Goal: Check status: Check status

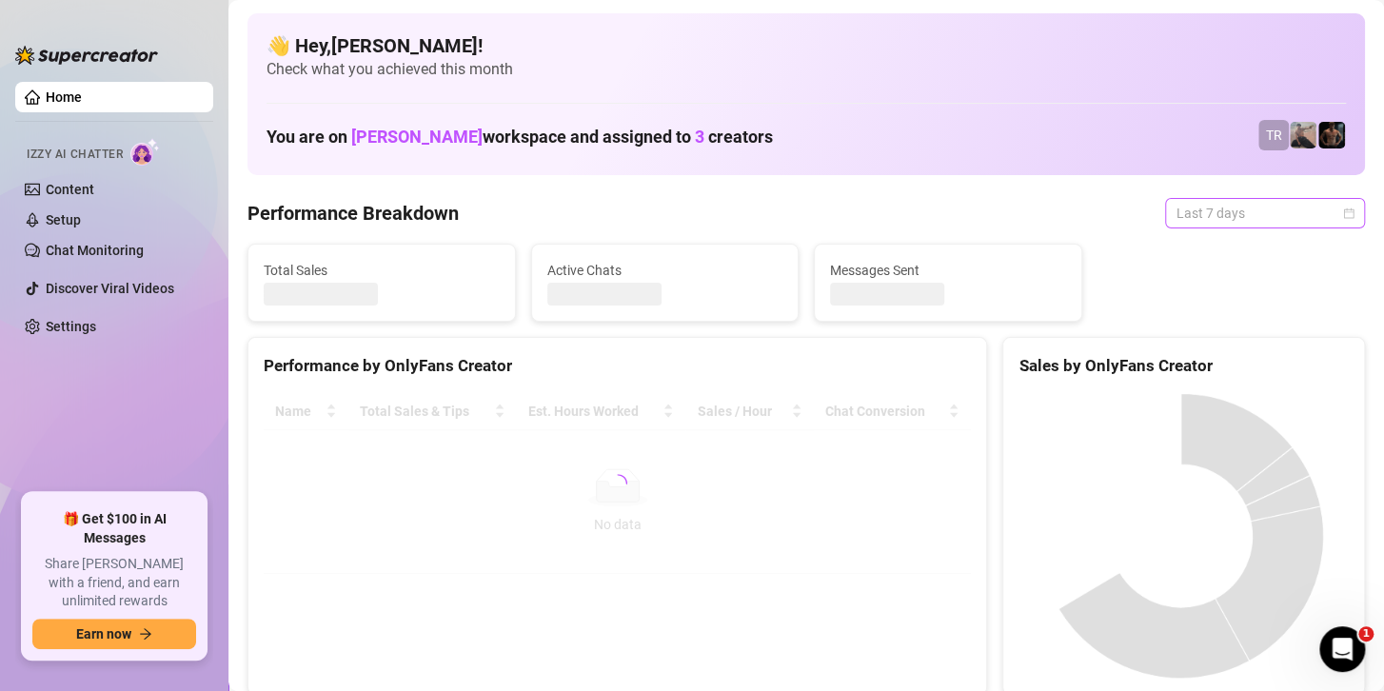
click at [1266, 224] on span "Last 7 days" at bounding box center [1265, 213] width 177 height 29
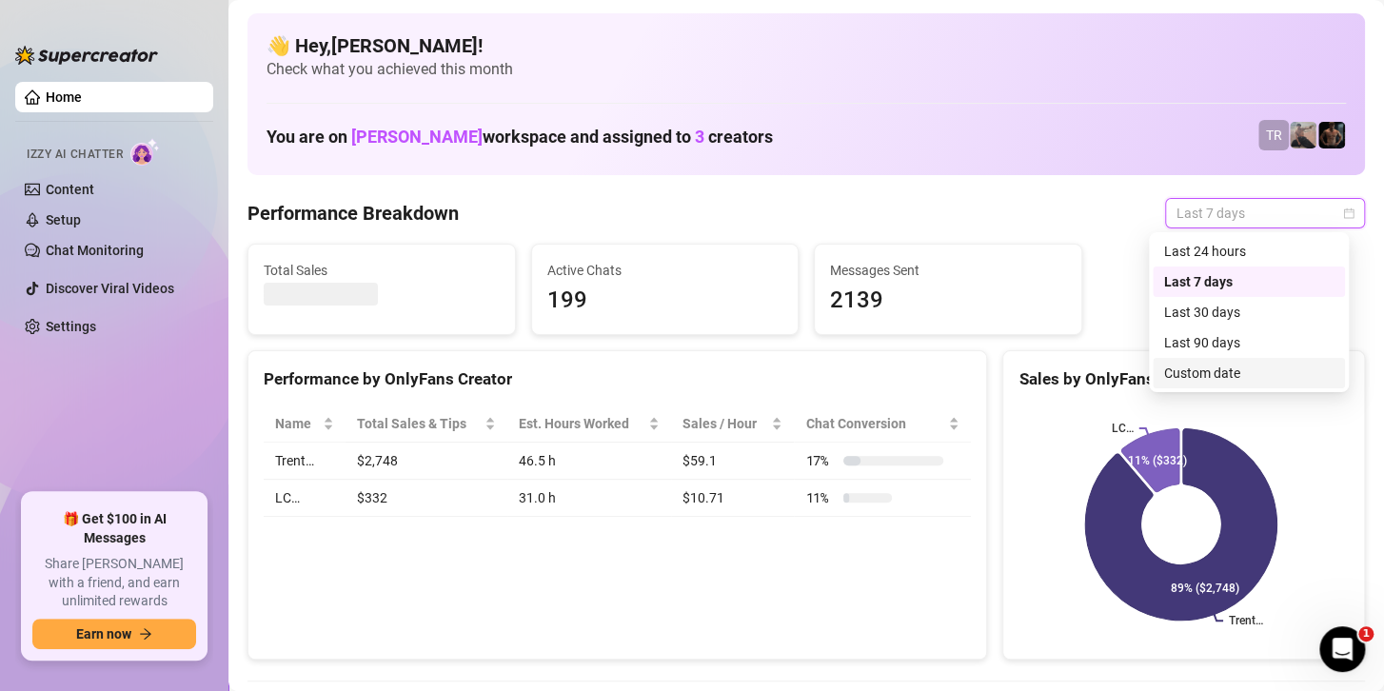
click at [1199, 376] on div "Custom date" at bounding box center [1248, 373] width 169 height 21
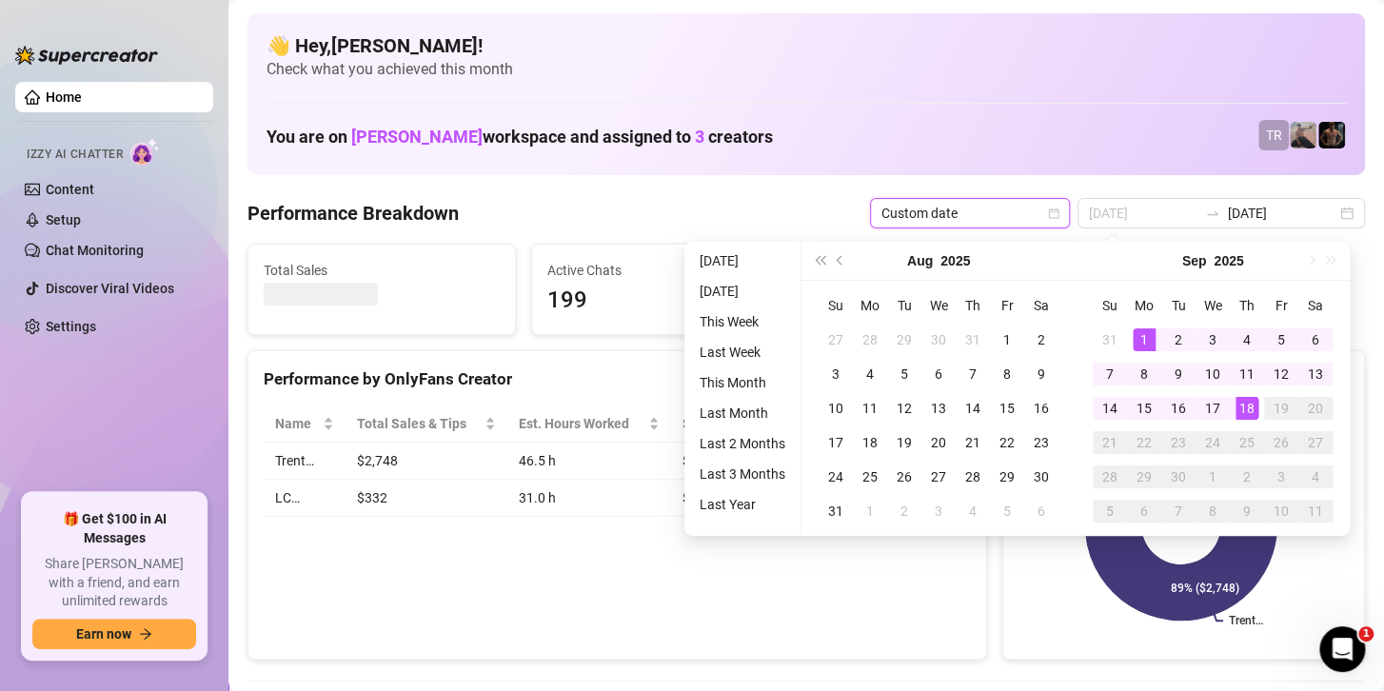
type input "[DATE]"
click at [1136, 329] on div "1" at bounding box center [1144, 339] width 23 height 23
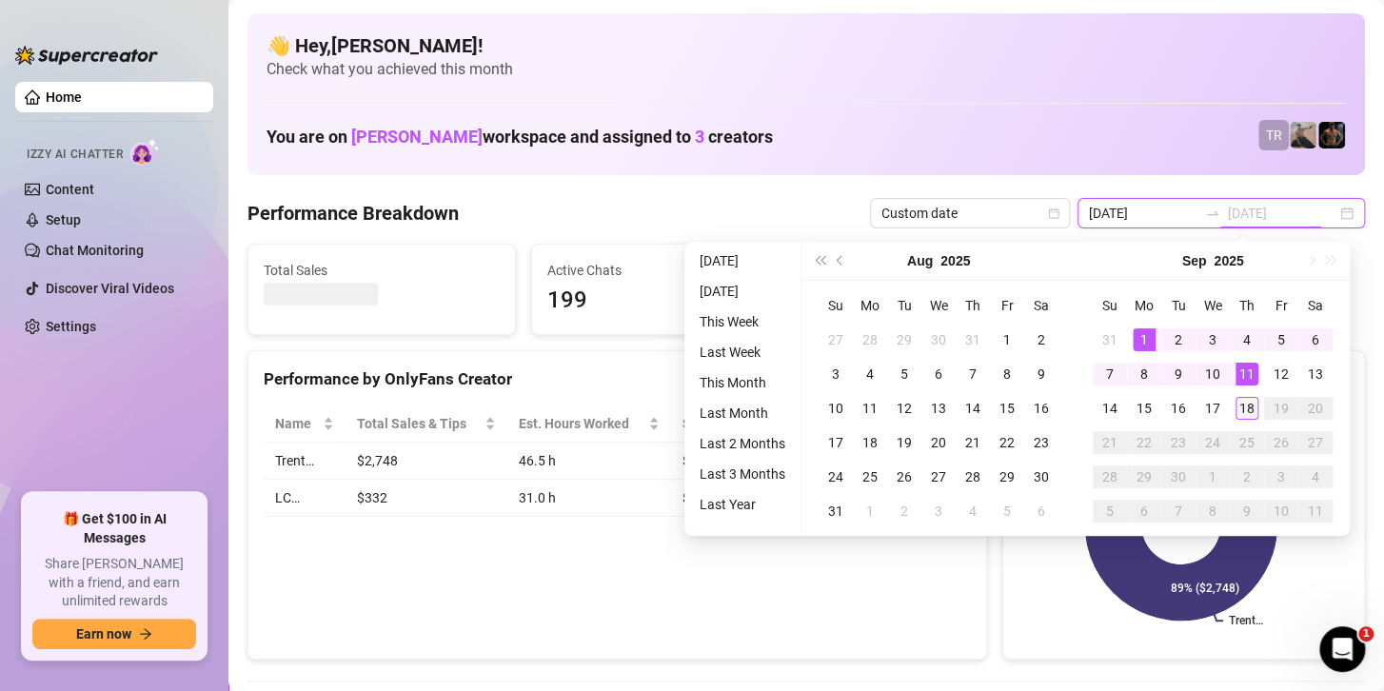
type input "[DATE]"
click at [1251, 414] on div "18" at bounding box center [1247, 408] width 23 height 23
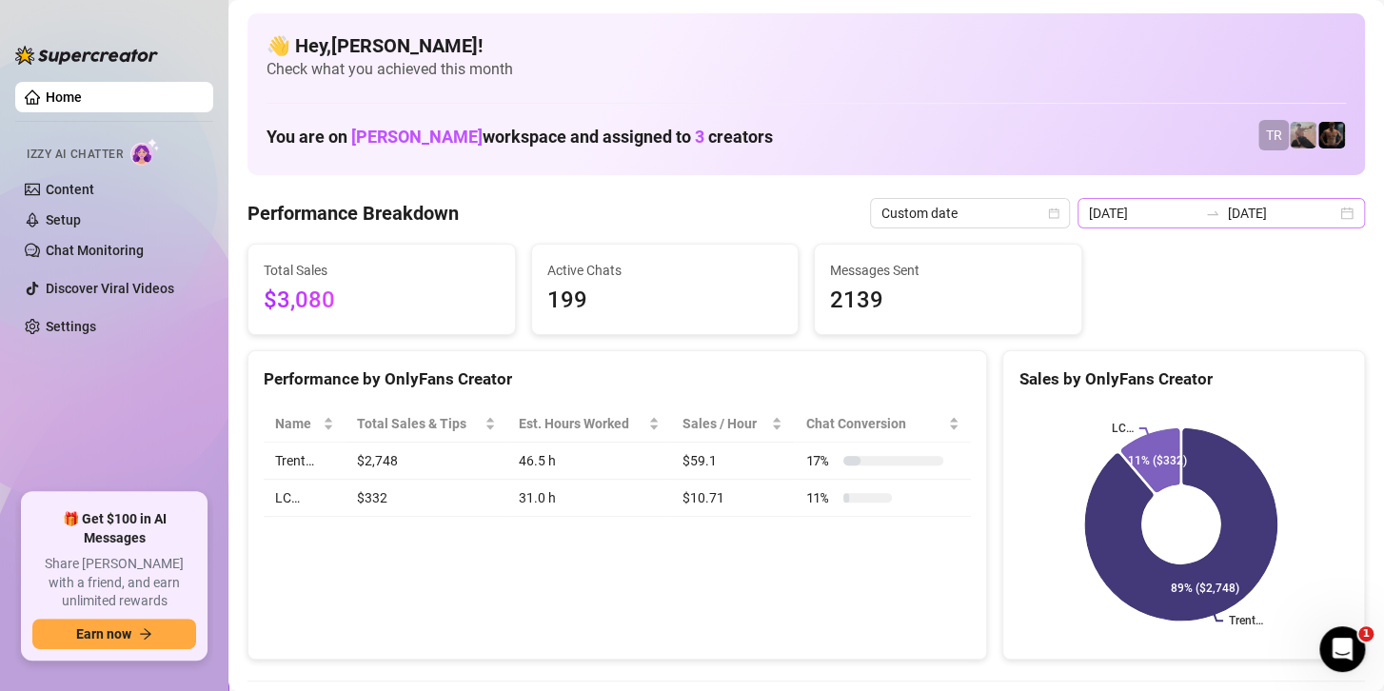
click at [1200, 203] on div "[DATE] [DATE]" at bounding box center [1221, 213] width 287 height 30
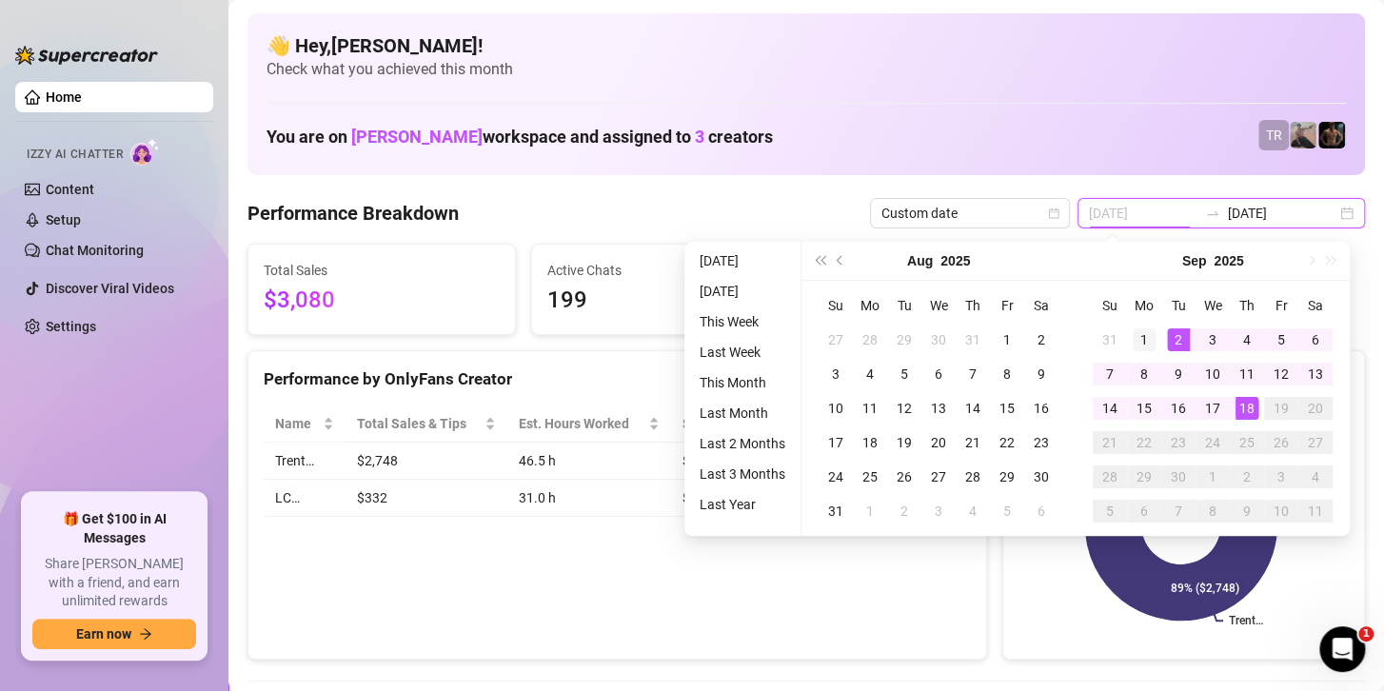
type input "[DATE]"
click at [1136, 335] on div "1" at bounding box center [1144, 339] width 23 height 23
type input "[DATE]"
click at [1245, 406] on div "18" at bounding box center [1247, 408] width 23 height 23
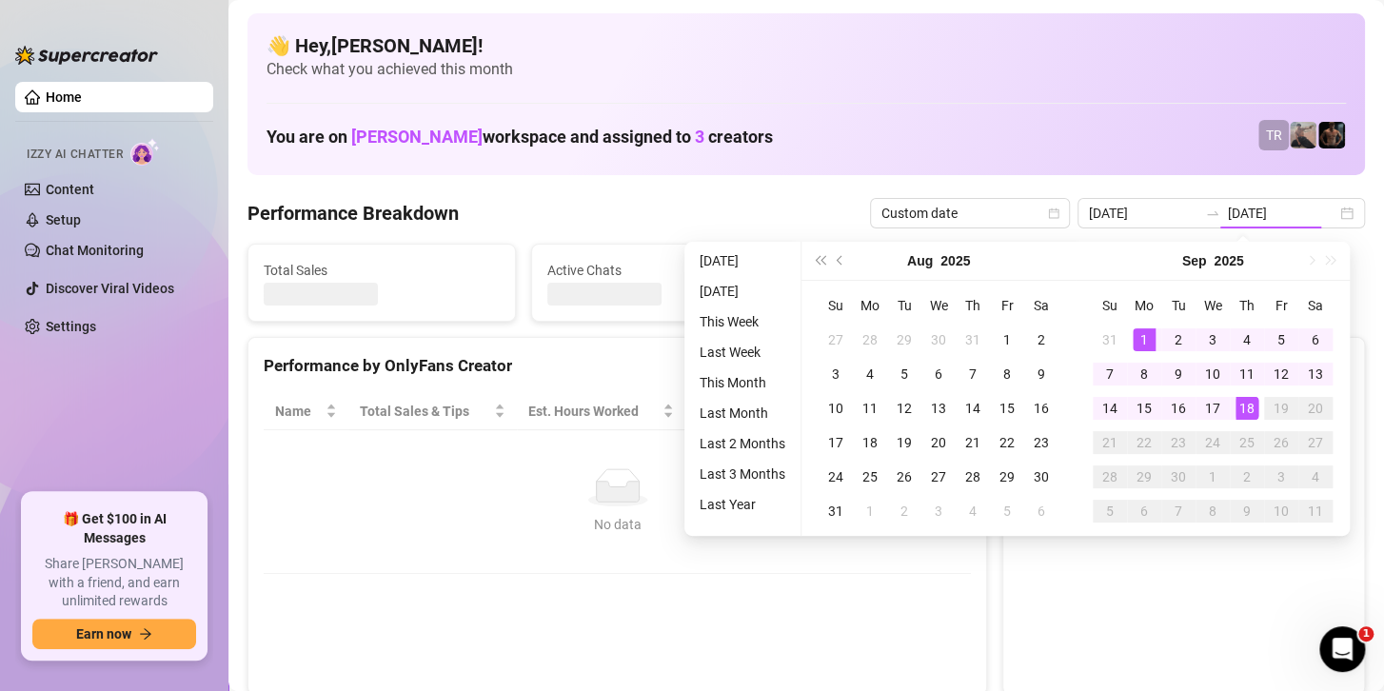
type input "[DATE]"
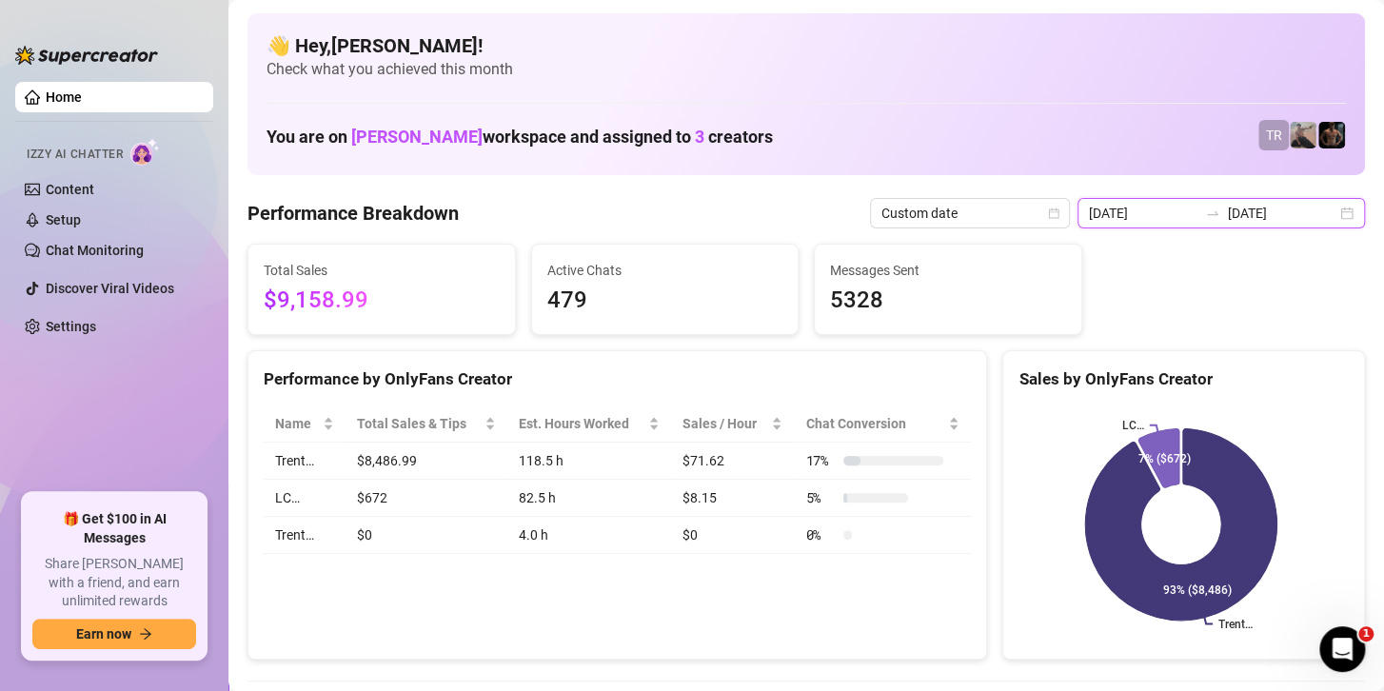
click at [1188, 217] on input "[DATE]" at bounding box center [1143, 213] width 109 height 21
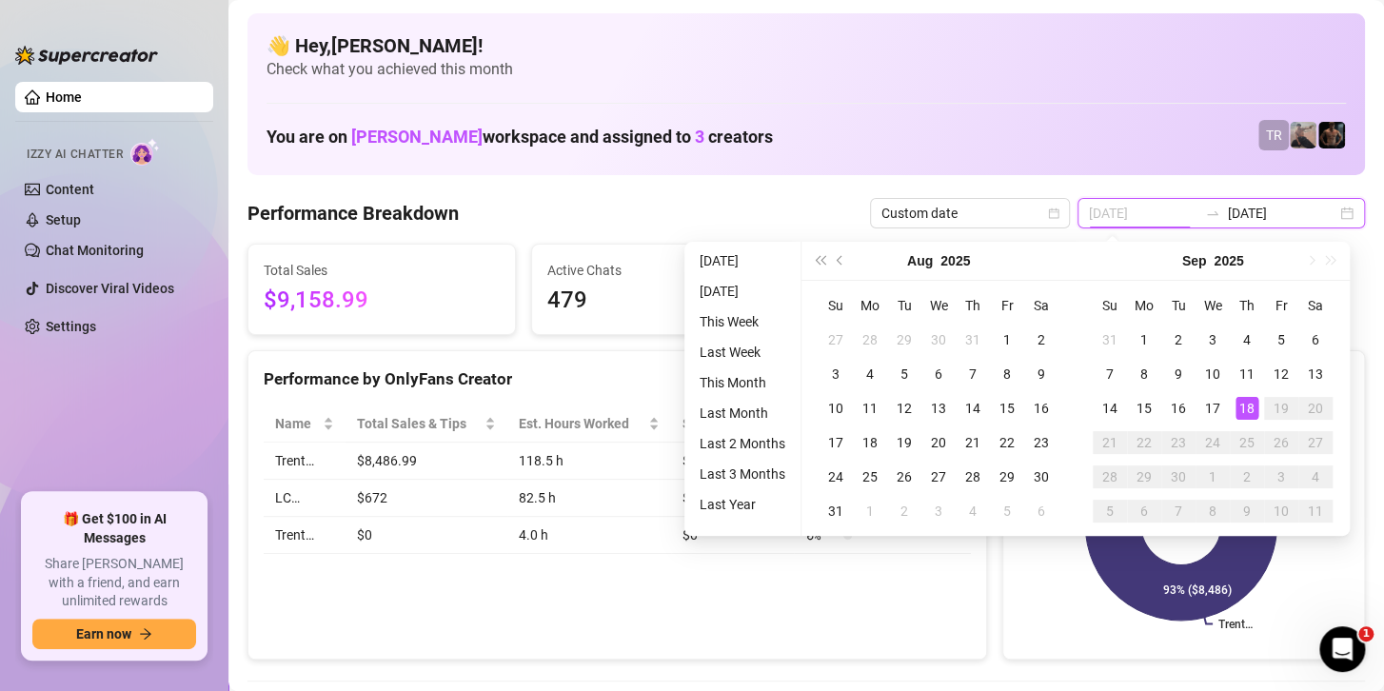
type input "[DATE]"
click at [1251, 412] on div "18" at bounding box center [1247, 408] width 23 height 23
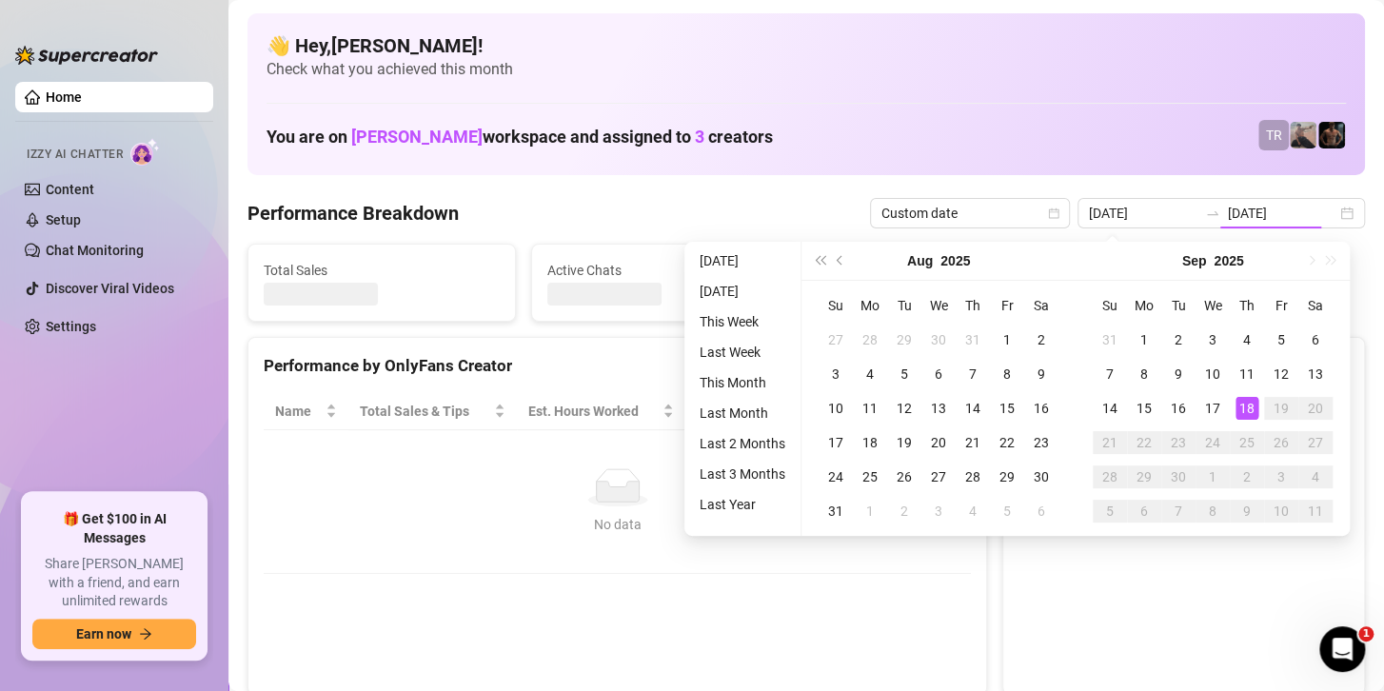
type input "[DATE]"
